Goal: Information Seeking & Learning: Learn about a topic

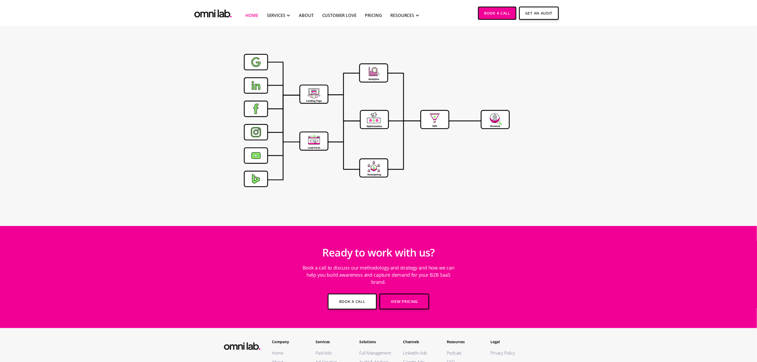
scroll to position [1774, 0]
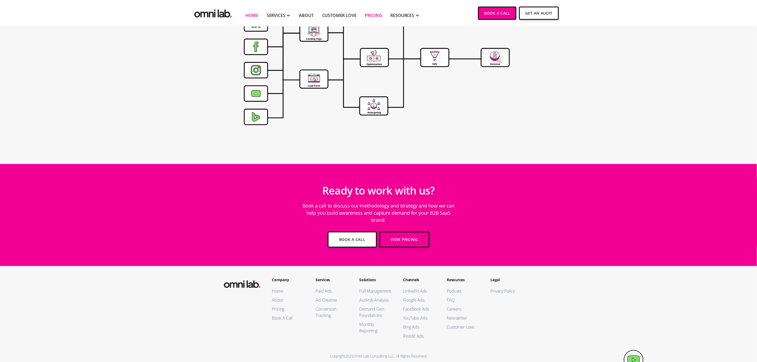
click at [377, 16] on link "Pricing" at bounding box center [373, 15] width 17 height 6
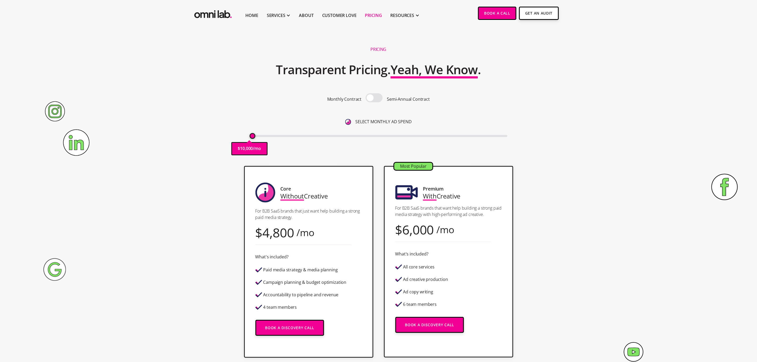
click at [369, 98] on span at bounding box center [374, 97] width 17 height 9
click at [374, 98] on input "checkbox" at bounding box center [374, 98] width 0 height 0
click at [369, 98] on span at bounding box center [374, 97] width 17 height 9
click at [374, 98] on input "checkbox" at bounding box center [374, 98] width 0 height 0
click at [369, 98] on span at bounding box center [374, 97] width 17 height 9
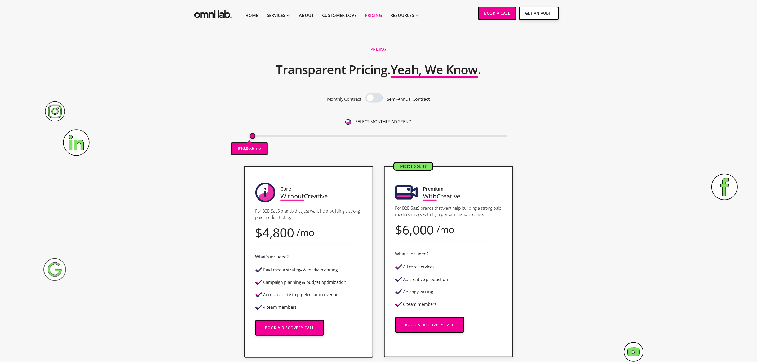
click at [374, 98] on input "checkbox" at bounding box center [374, 98] width 0 height 0
click at [369, 98] on span at bounding box center [374, 97] width 17 height 9
click at [374, 98] on input "checkbox" at bounding box center [374, 98] width 0 height 0
drag, startPoint x: 253, startPoint y: 135, endPoint x: 269, endPoint y: 143, distance: 17.9
type input "40000"
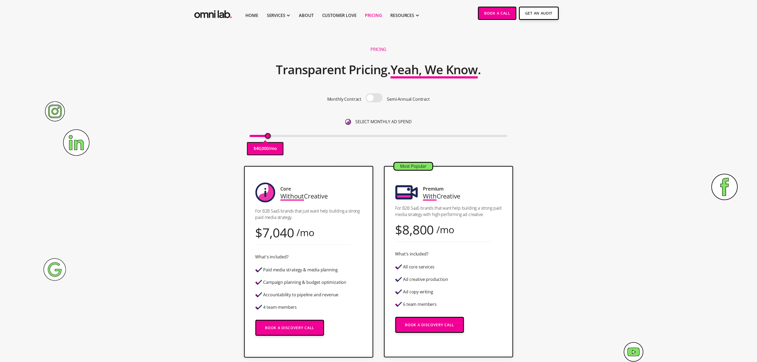
click at [269, 137] on input "range" at bounding box center [379, 136] width 258 height 2
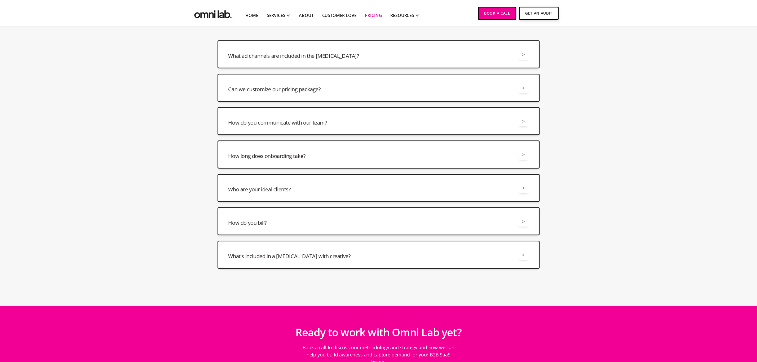
scroll to position [1272, 0]
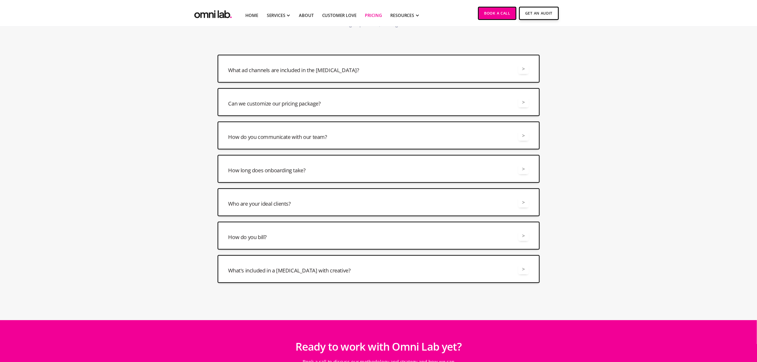
click at [277, 75] on div "What ad channels are included in the retainer? > All retainers include manageme…" at bounding box center [379, 69] width 322 height 28
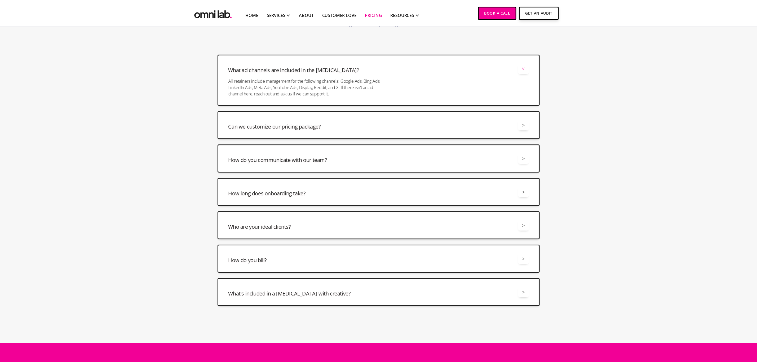
click at [442, 73] on div "What ad channels are included in the retainer? > All retainers include manageme…" at bounding box center [379, 80] width 322 height 51
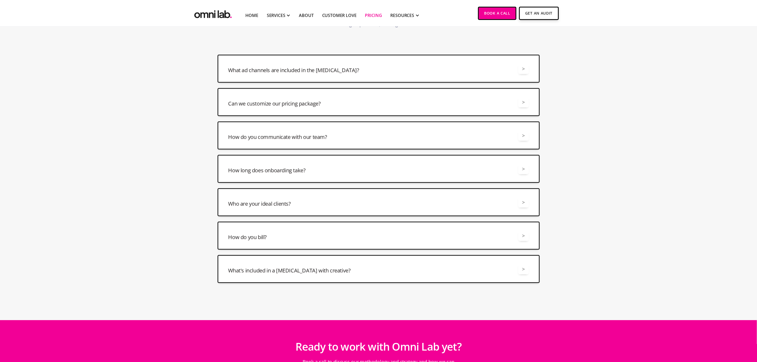
click at [415, 95] on div "Can we customize our pricing package? > Yes, we offer a number of different way…" at bounding box center [379, 102] width 322 height 28
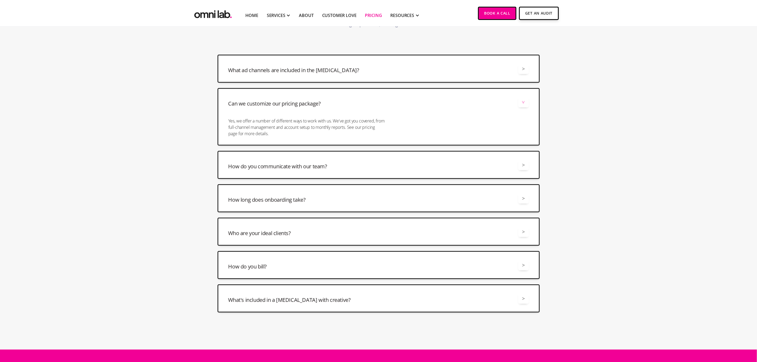
click at [398, 164] on div "How do you communicate with our team? >" at bounding box center [378, 165] width 300 height 11
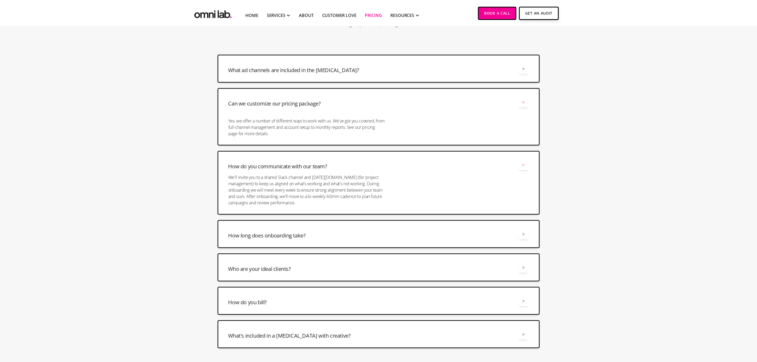
click at [404, 174] on div "How do you communicate with our team? > We'll invite you to a shared Slack chan…" at bounding box center [379, 183] width 322 height 64
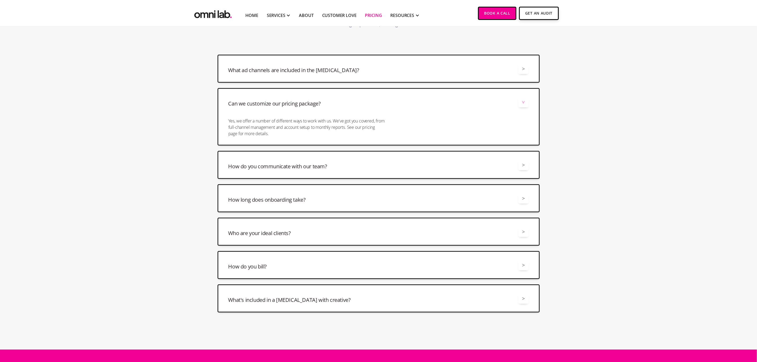
click at [373, 202] on div "How long does onboarding take? >" at bounding box center [378, 198] width 300 height 11
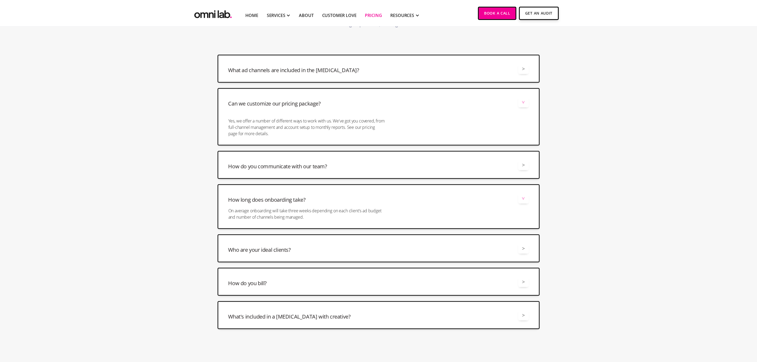
click at [416, 201] on div "How long does onboarding take? >" at bounding box center [378, 198] width 300 height 11
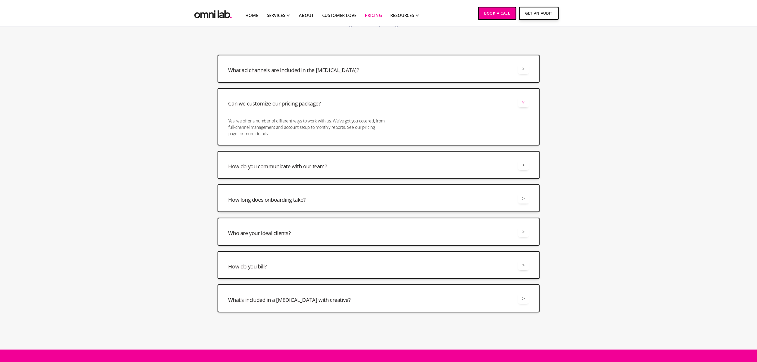
click at [333, 263] on div "How do you bill? >" at bounding box center [378, 265] width 300 height 11
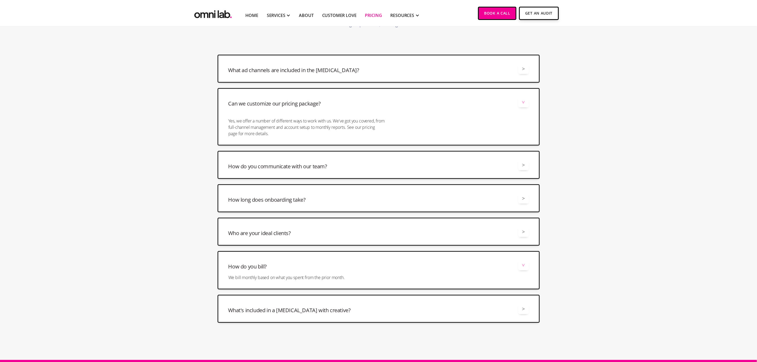
click at [341, 307] on div "What's included in a retainer with creative? >" at bounding box center [378, 308] width 300 height 11
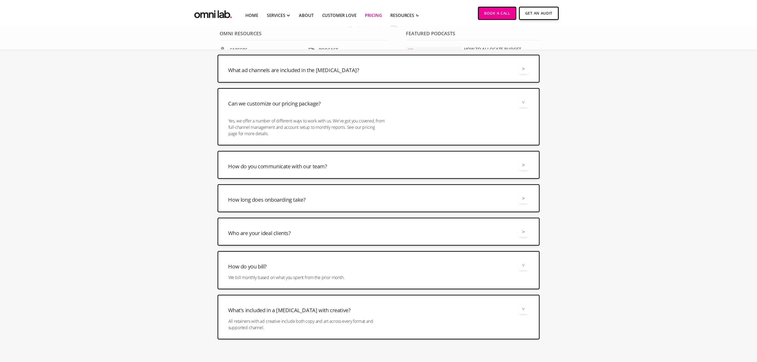
click at [414, 15] on div at bounding box center [417, 15] width 6 height 6
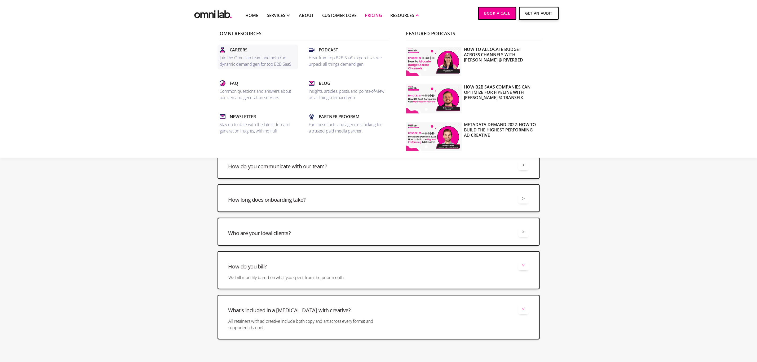
click at [250, 56] on p "Join the Omni lab team and help run dynamic demand gen for top B2B SaaS" at bounding box center [258, 61] width 76 height 13
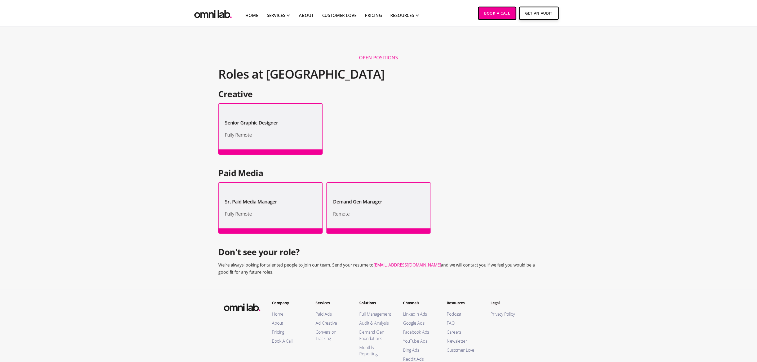
scroll to position [397, 0]
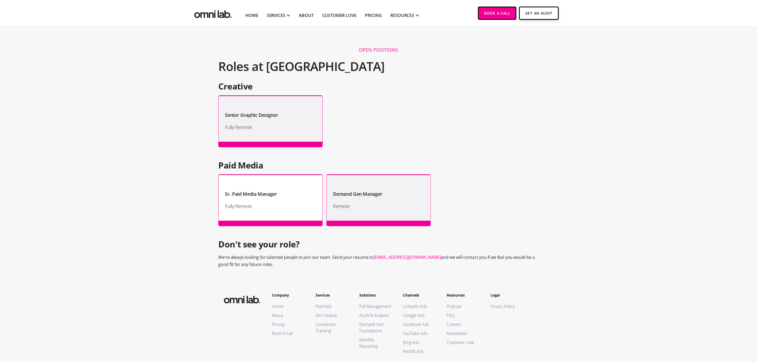
click at [309, 197] on div "Sr. Paid Media Manager" at bounding box center [270, 192] width 91 height 12
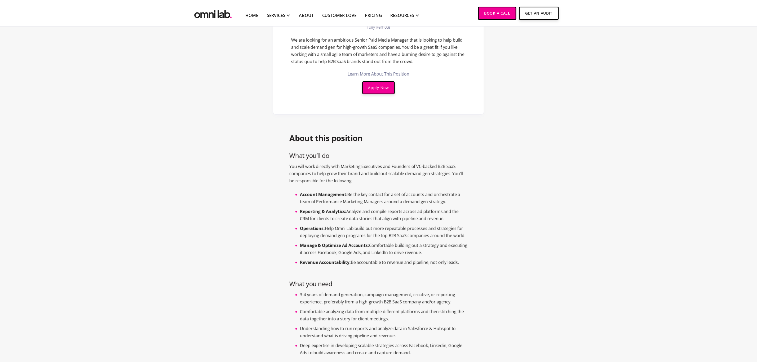
scroll to position [79, 0]
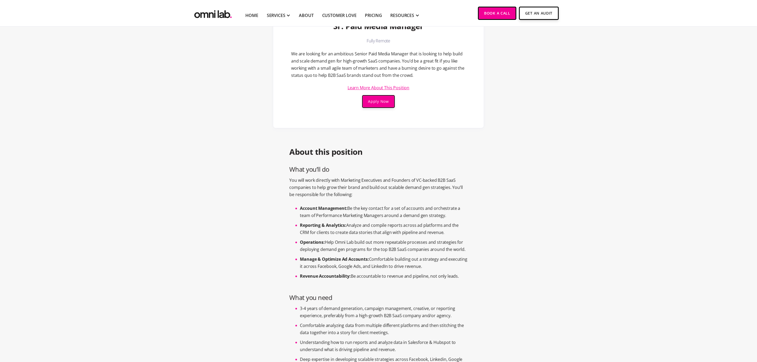
click at [398, 86] on link "Learn More About This Position" at bounding box center [379, 88] width 62 height 4
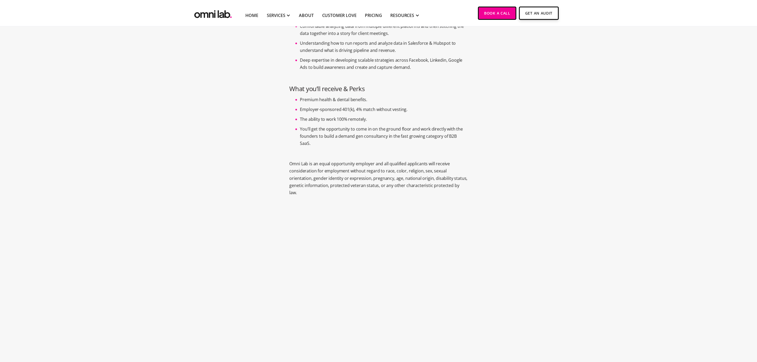
scroll to position [278, 0]
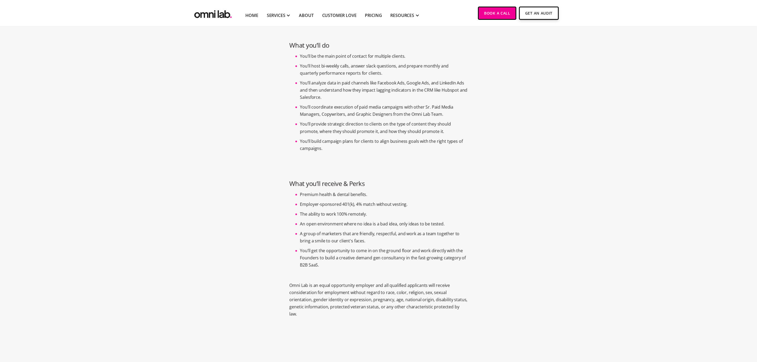
scroll to position [397, 0]
